Goal: Task Accomplishment & Management: Use online tool/utility

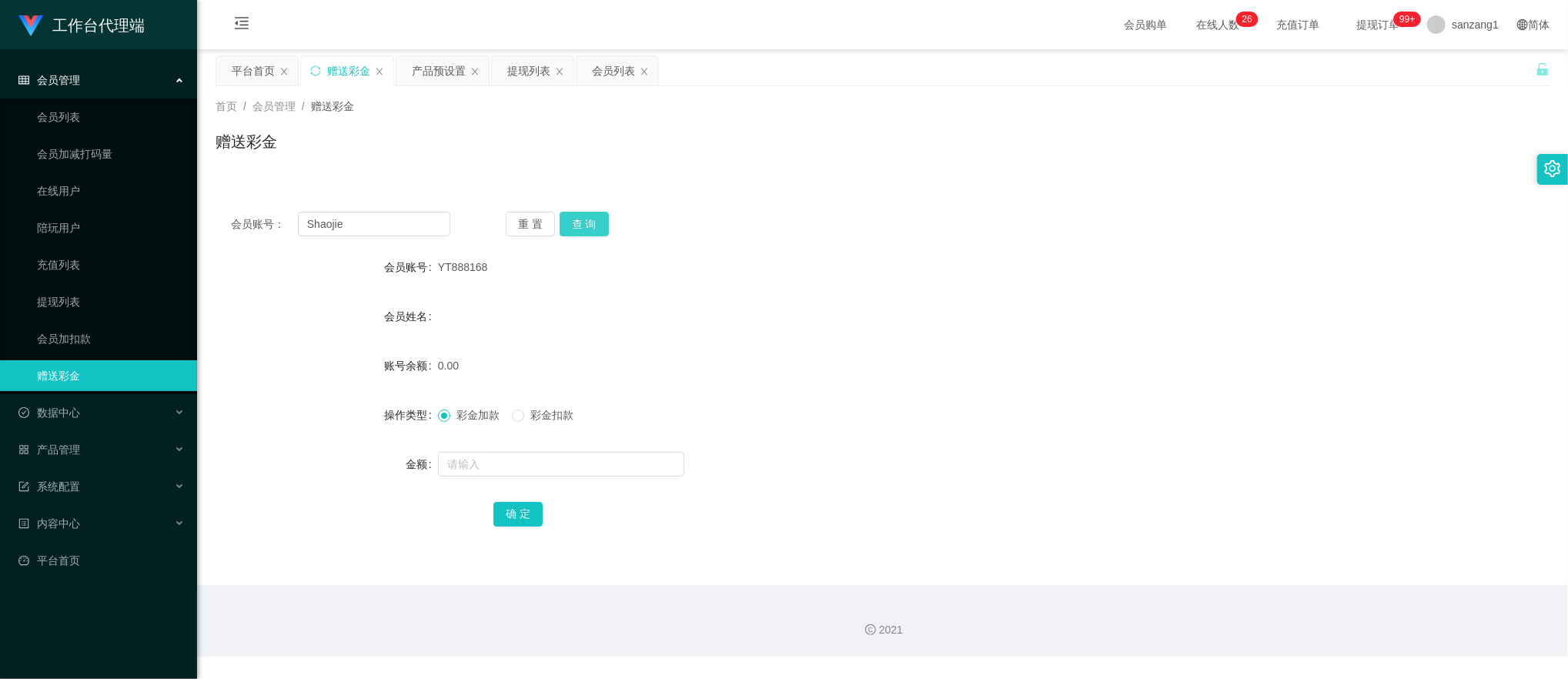
type input "Shaojie"
click at [587, 222] on button "查 询" at bounding box center [584, 224] width 49 height 25
click at [478, 472] on input "text" at bounding box center [561, 464] width 247 height 25
type input "100"
click at [515, 512] on button "确 定" at bounding box center [518, 514] width 49 height 25
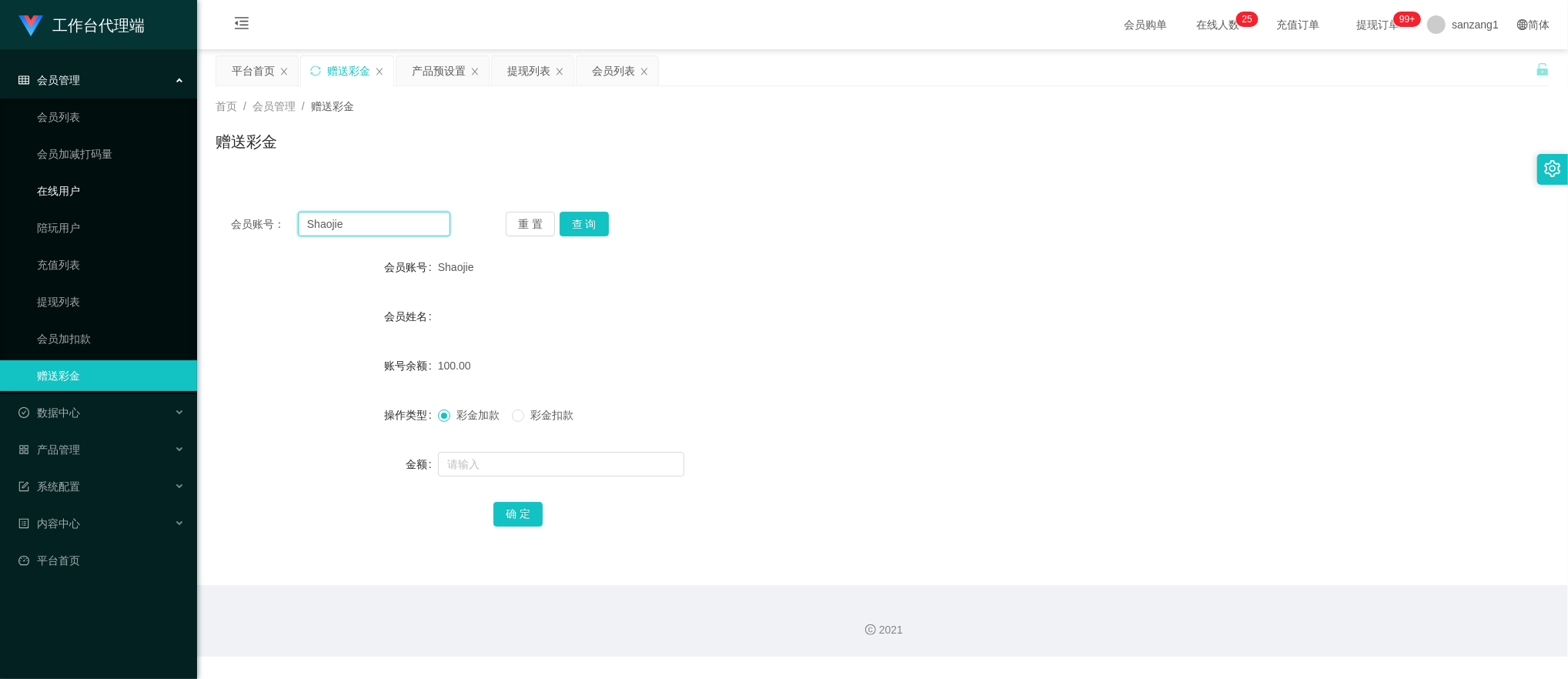
drag, startPoint x: 346, startPoint y: 225, endPoint x: 194, endPoint y: 202, distance: 153.7
click at [194, 202] on section "工作台代理端 会员管理 会员列表 会员加减打码量 在线用户 陪玩用户 充值列表 提现列表 会员加扣款 赠送彩金 数据中心 产品管理 注单管理 产品列表 产品预…" at bounding box center [784, 328] width 1568 height 657
paste input "Faruk"
type input "Faruk"
click at [573, 232] on button "查 询" at bounding box center [584, 224] width 49 height 25
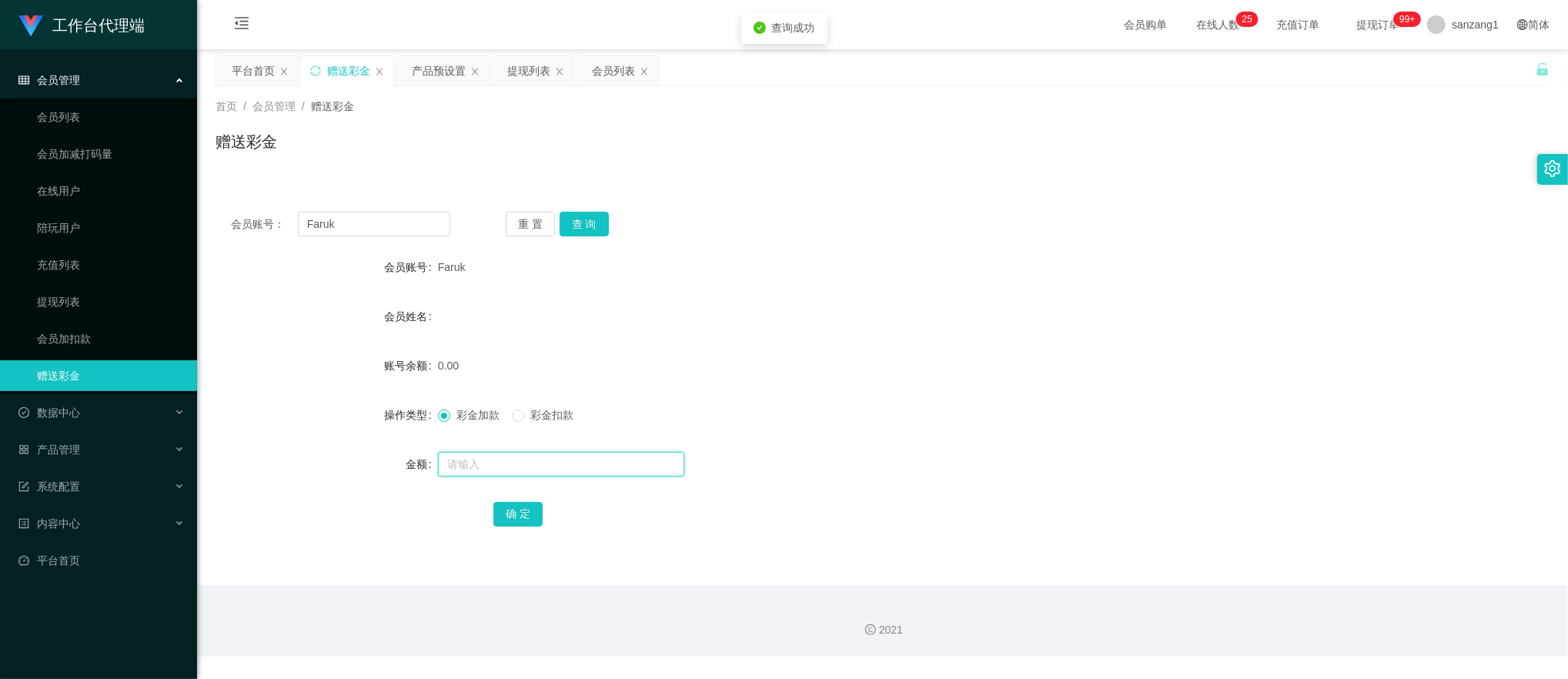
click at [478, 468] on input "text" at bounding box center [561, 464] width 247 height 25
type input "100"
click at [527, 522] on button "确 定" at bounding box center [518, 514] width 49 height 25
